Goal: Information Seeking & Learning: Learn about a topic

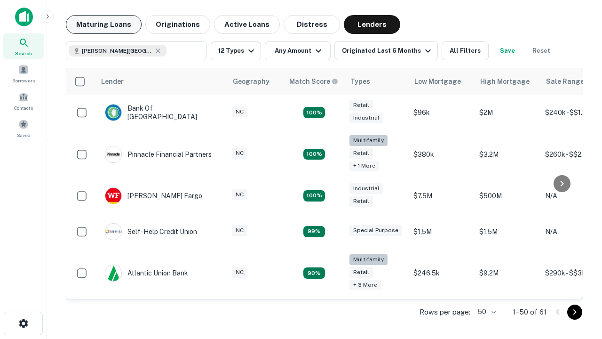
click at [103, 24] on button "Maturing Loans" at bounding box center [104, 24] width 76 height 19
